Goal: Information Seeking & Learning: Learn about a topic

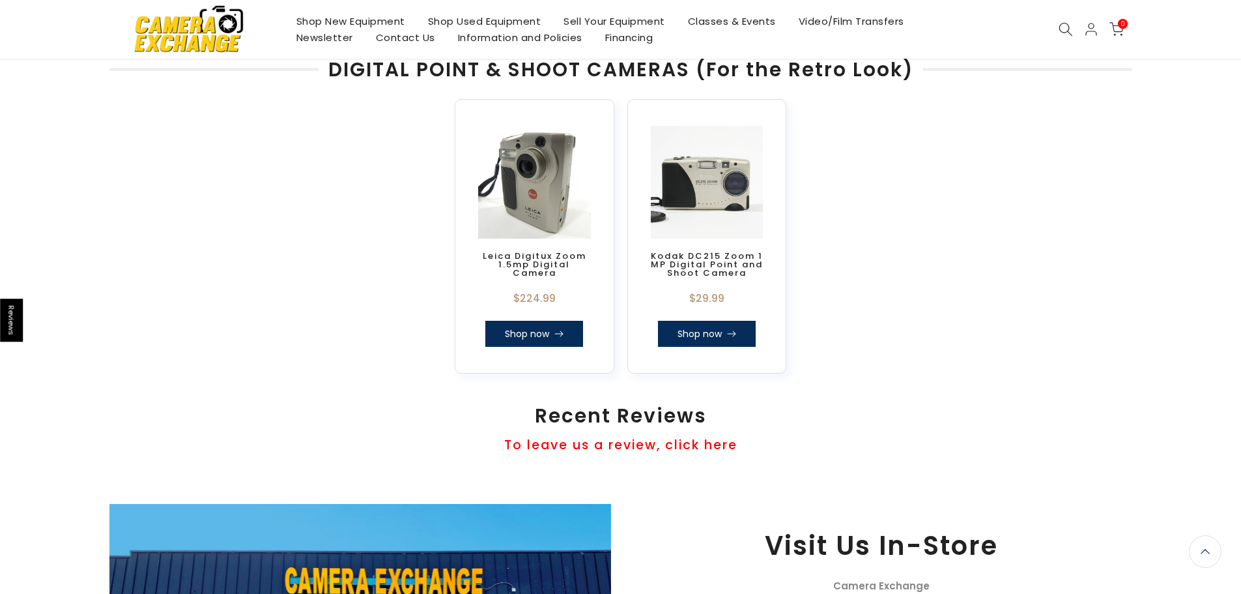
scroll to position [979, 0]
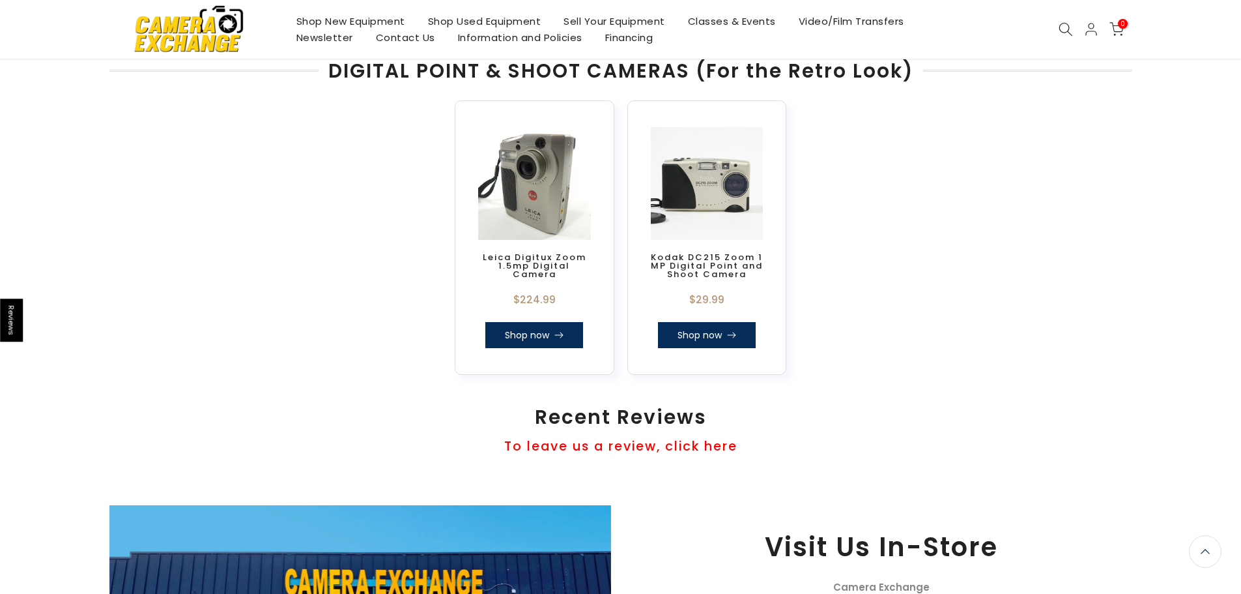
click at [526, 252] on link "Leica Digitux Zoom 1.5mp Digital Camera" at bounding box center [535, 265] width 104 height 29
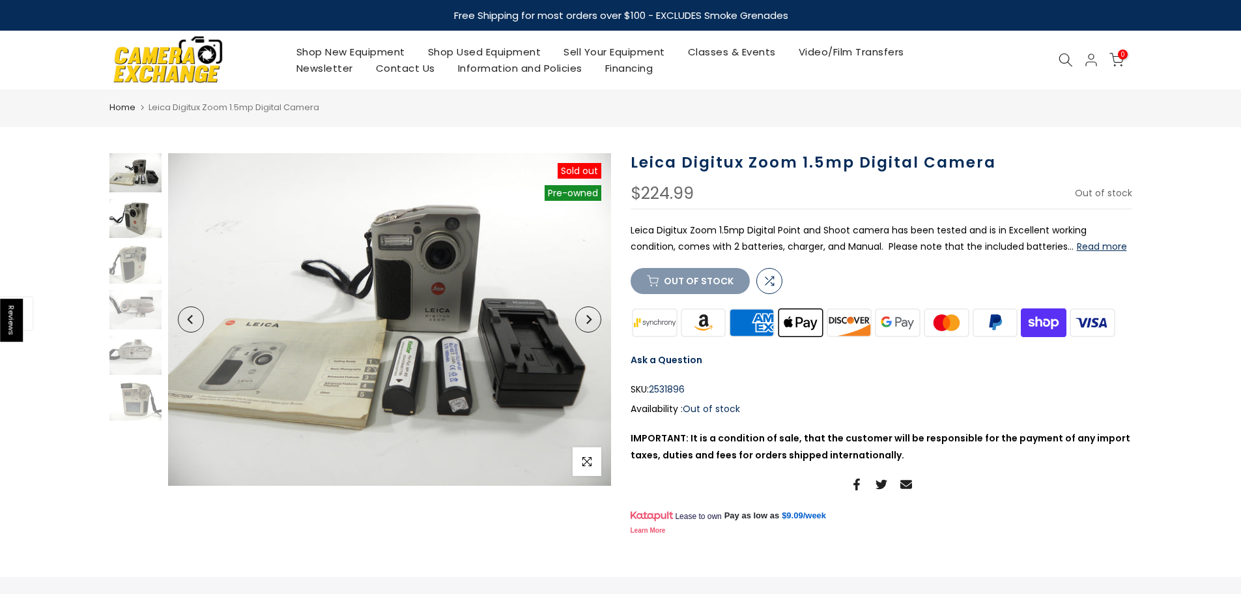
click at [126, 222] on img at bounding box center [135, 218] width 52 height 39
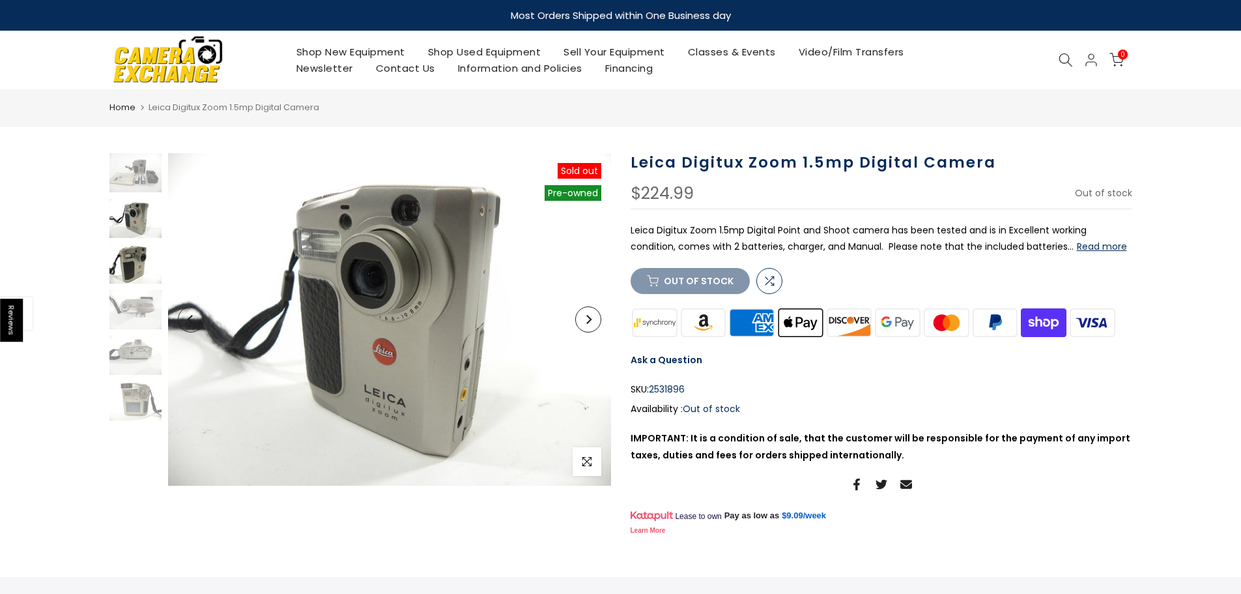
click at [126, 277] on img at bounding box center [135, 263] width 52 height 39
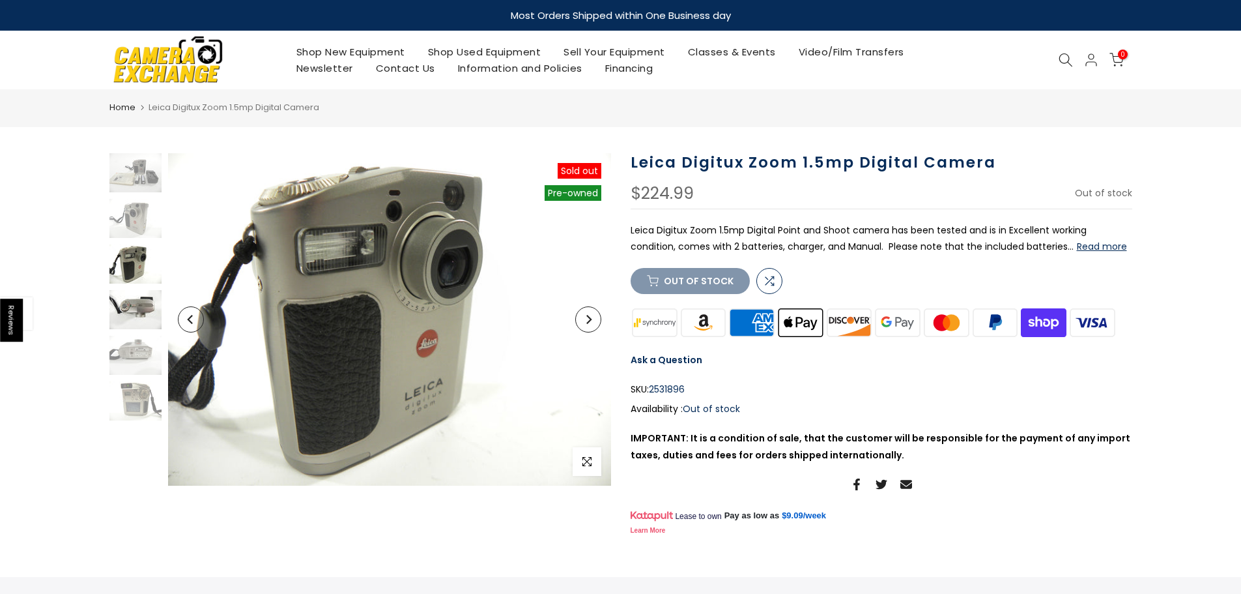
click at [131, 312] on img at bounding box center [135, 309] width 52 height 39
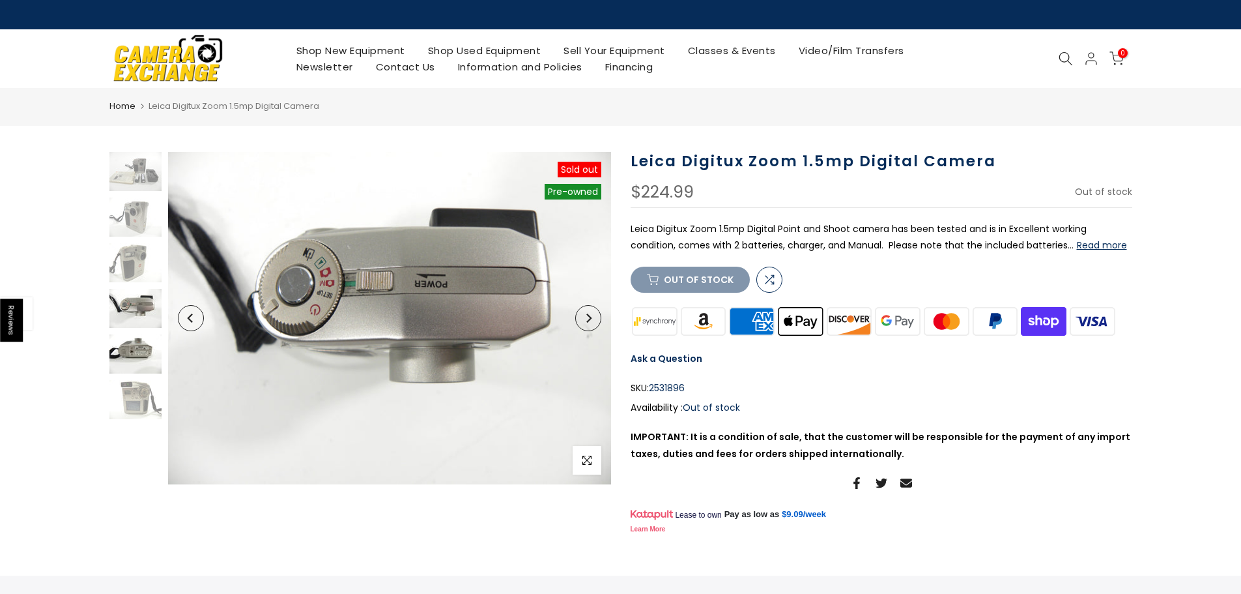
click at [136, 349] on img at bounding box center [135, 353] width 52 height 39
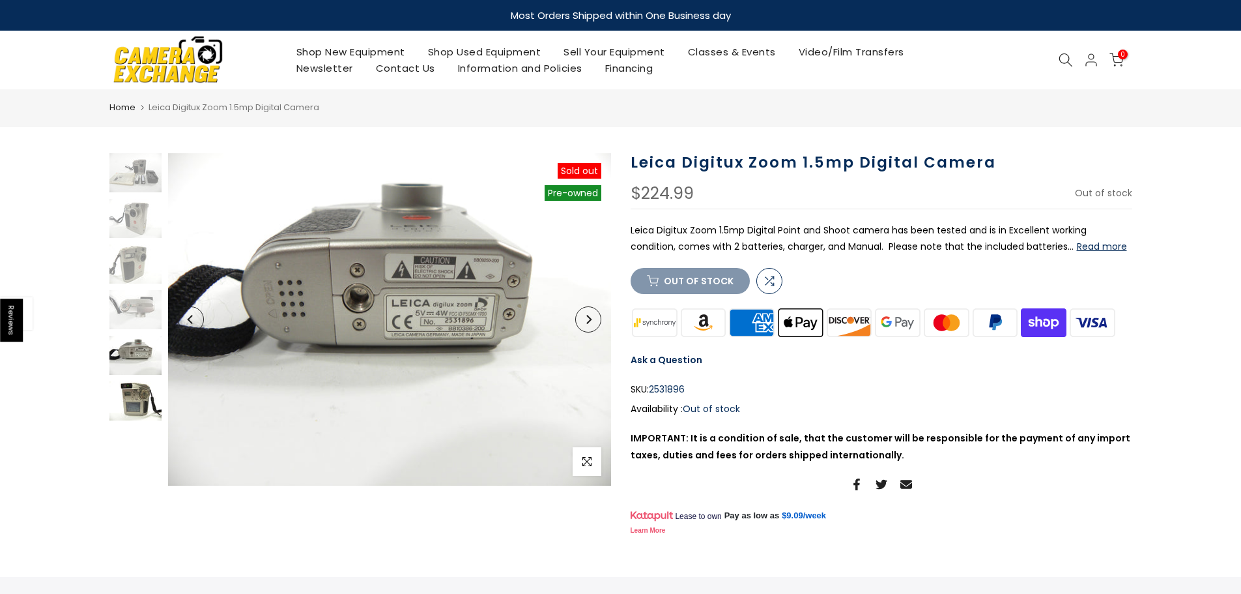
click at [137, 399] on img at bounding box center [135, 400] width 52 height 39
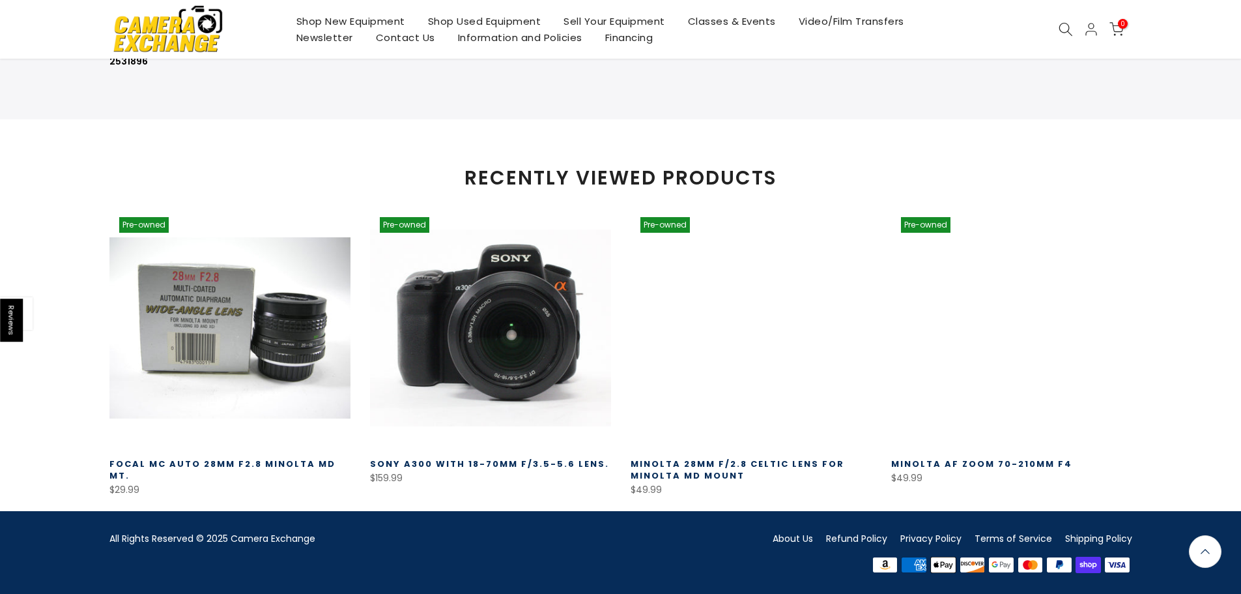
scroll to position [736, 0]
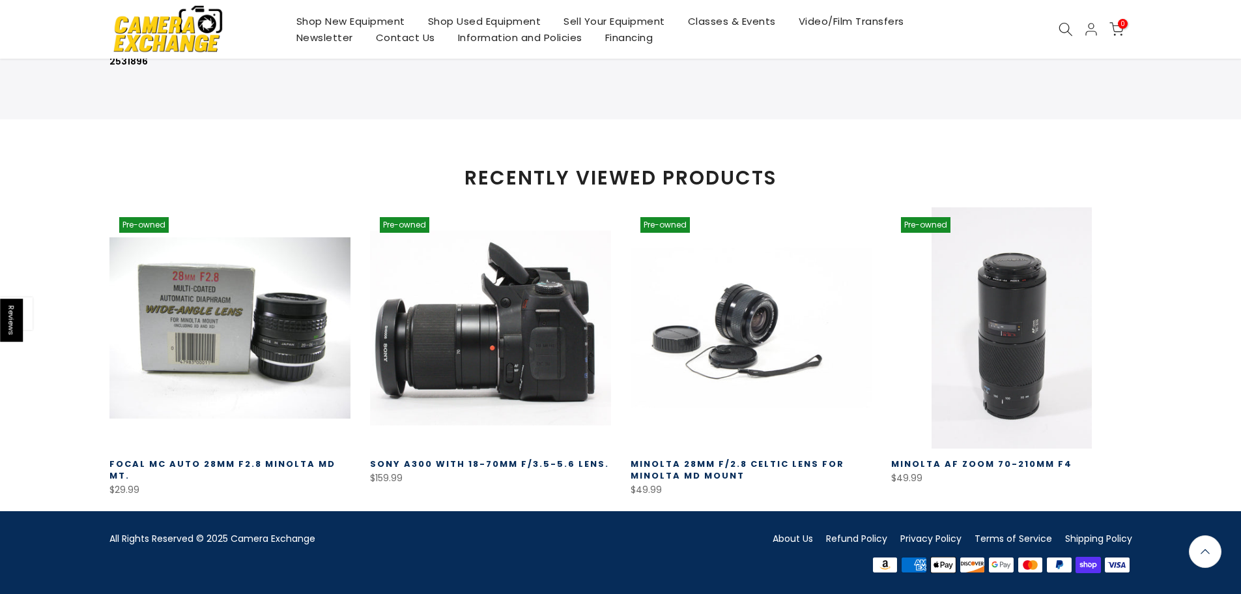
click at [521, 364] on link at bounding box center [490, 327] width 241 height 241
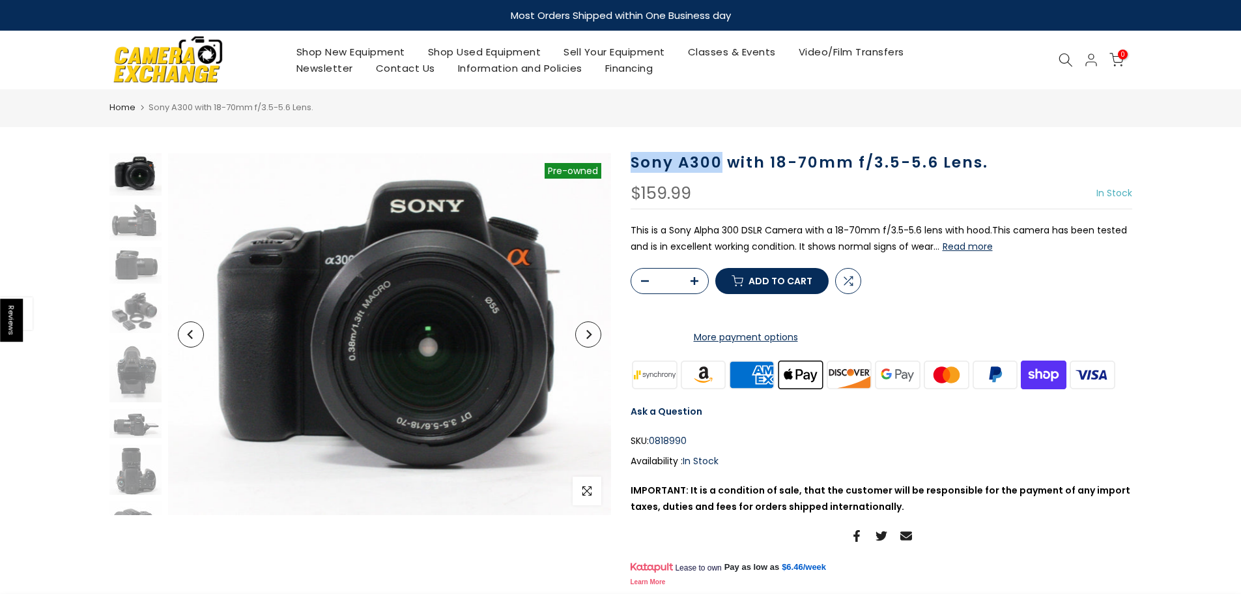
drag, startPoint x: 633, startPoint y: 163, endPoint x: 722, endPoint y: 169, distance: 89.5
click at [722, 169] on h1 "Sony A300 with 18-70mm f/3.5-5.6 Lens." at bounding box center [882, 162] width 502 height 19
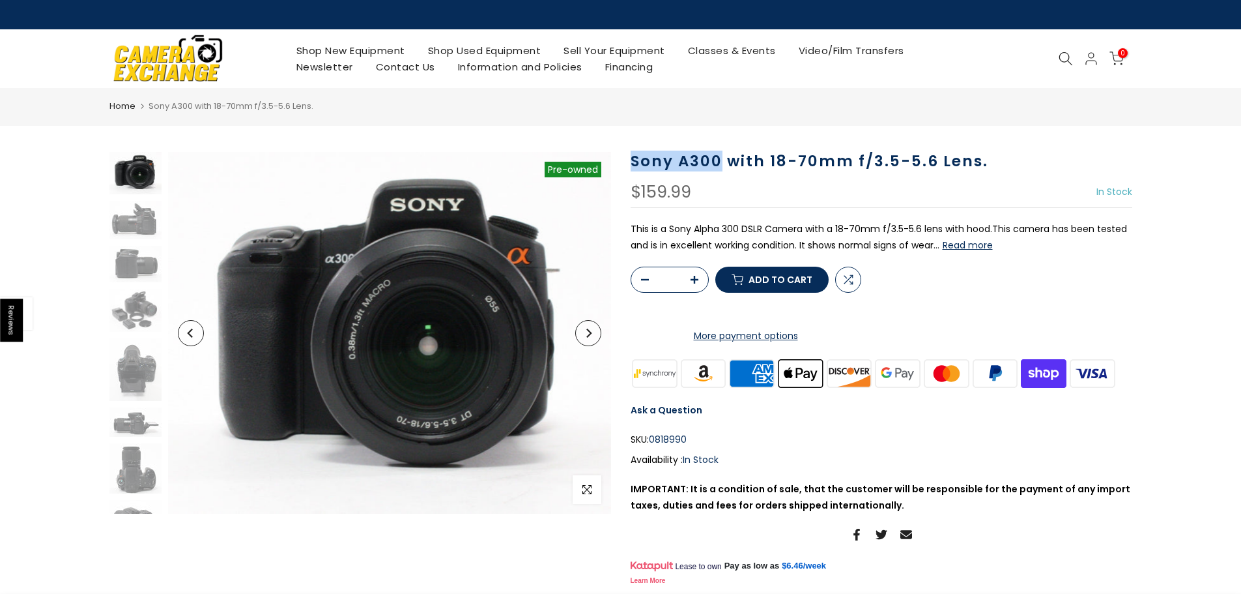
copy h1 "Sony A300"
